Goal: Use online tool/utility: Utilize a website feature to perform a specific function

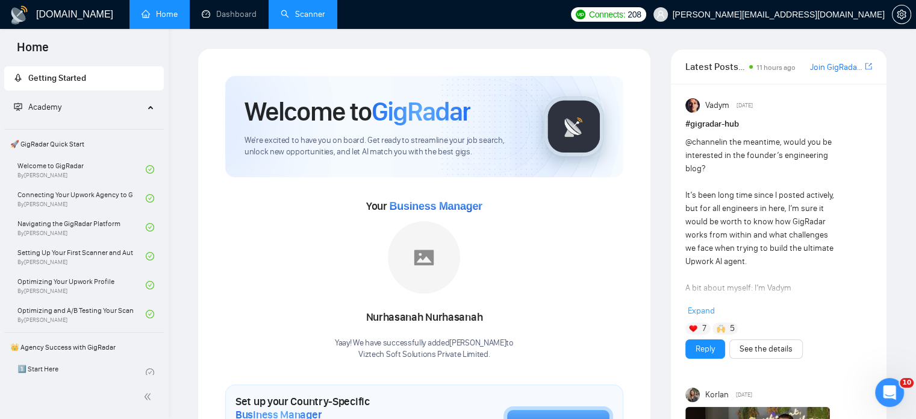
click at [313, 17] on link "Scanner" at bounding box center [303, 14] width 45 height 10
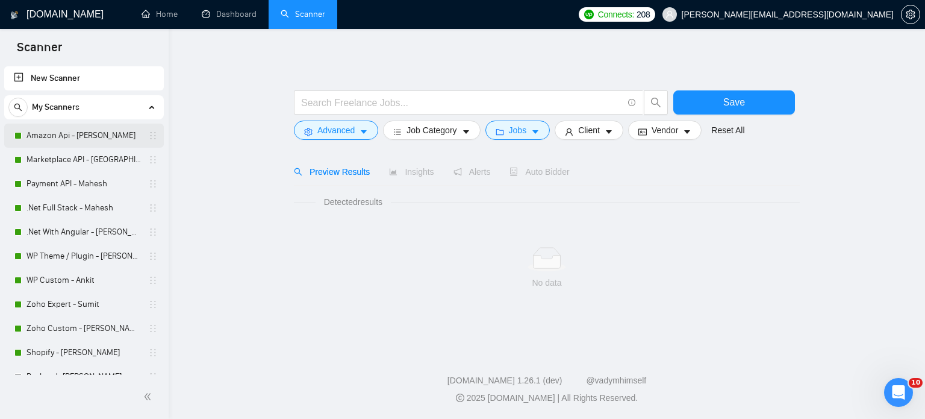
click at [57, 134] on link "Amazon Api - [PERSON_NAME]" at bounding box center [84, 136] width 114 height 24
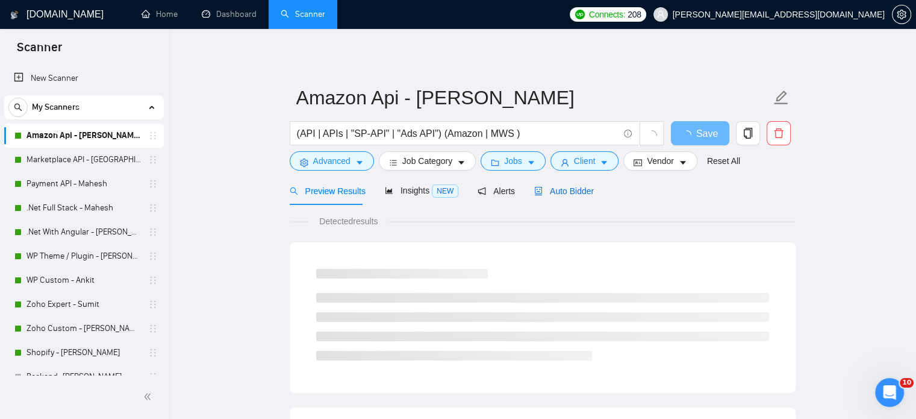
click at [569, 190] on span "Auto Bidder" at bounding box center [564, 191] width 60 height 10
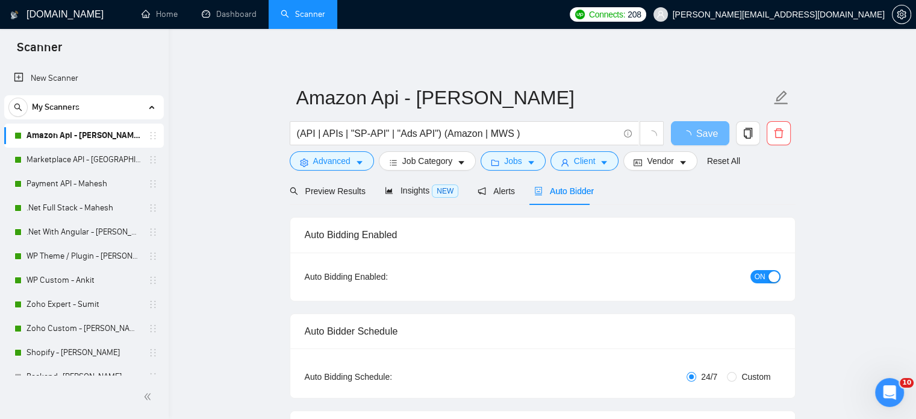
radio input "false"
radio input "true"
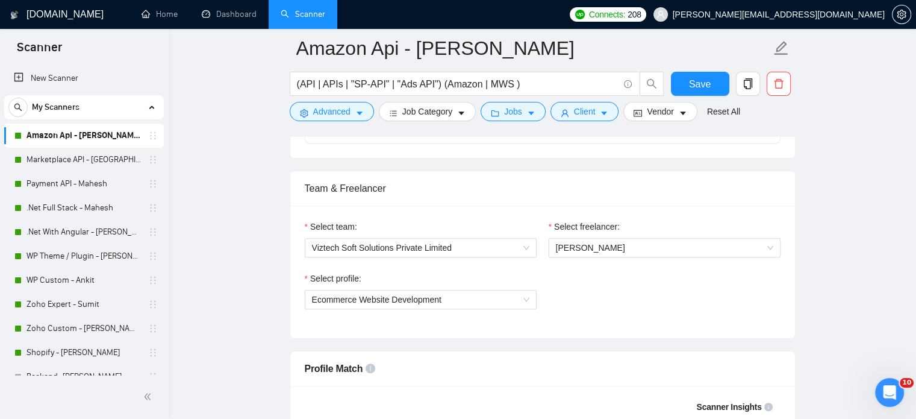
scroll to position [904, 0]
